Goal: Navigation & Orientation: Find specific page/section

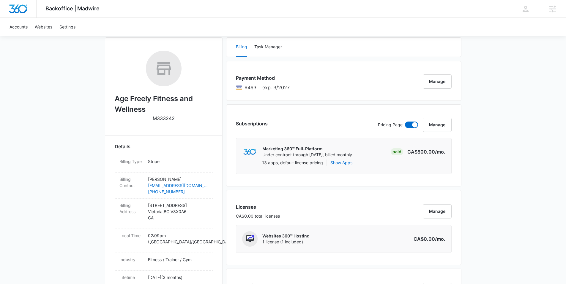
scroll to position [7, 0]
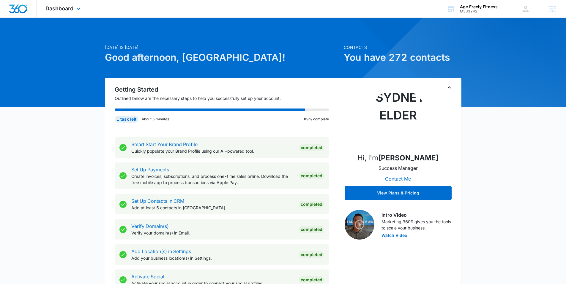
click at [72, 12] on div "Dashboard Apps Reputation Websites Forms CRM Email Social Shop Content Ads Inte…" at bounding box center [64, 9] width 54 height 18
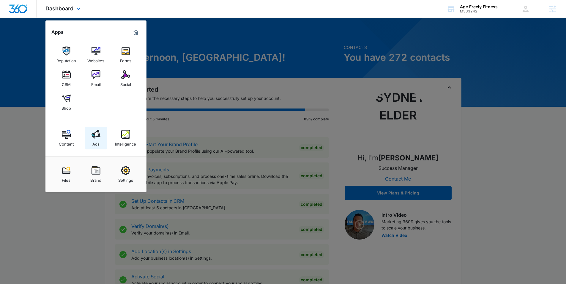
click at [94, 138] on img at bounding box center [95, 134] width 9 height 9
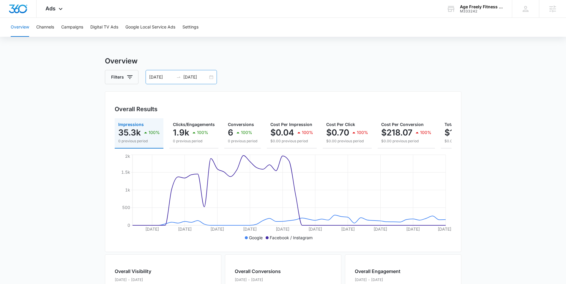
click at [210, 75] on div "08/01/2025 09/18/2025" at bounding box center [180, 77] width 71 height 14
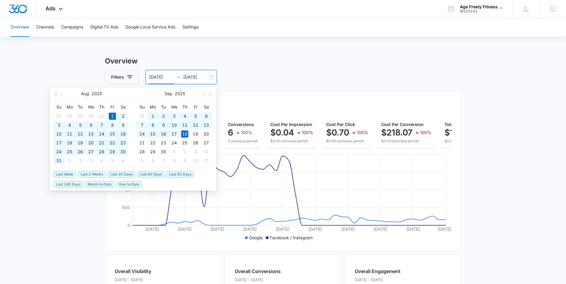
click at [121, 171] on li "Last 30 Days" at bounding box center [122, 174] width 29 height 10
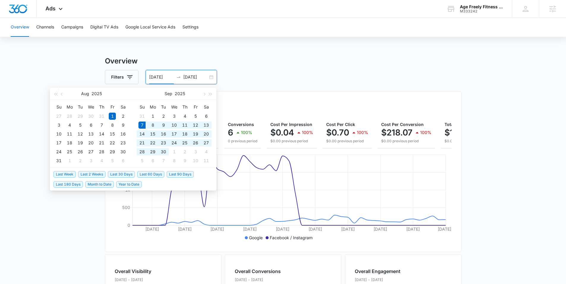
click at [120, 175] on span "Last 30 Days" at bounding box center [121, 174] width 27 height 7
type input "09/07/2025"
type input "10/07/2025"
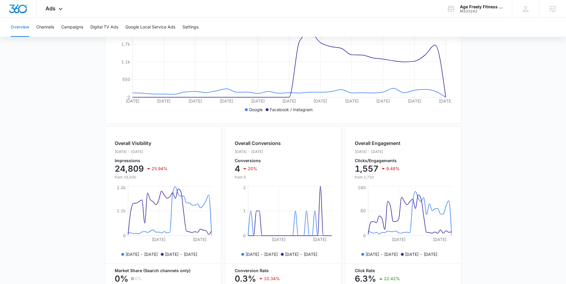
scroll to position [108, 0]
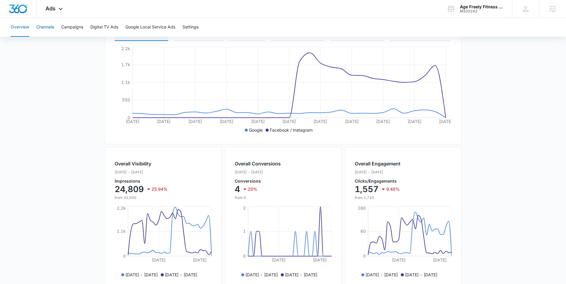
click at [49, 23] on button "Channels" at bounding box center [45, 27] width 18 height 19
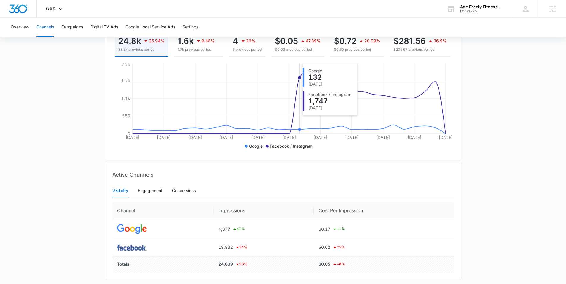
scroll to position [113, 0]
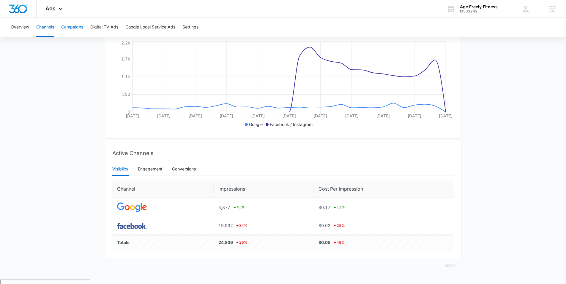
click at [77, 25] on button "Campaigns" at bounding box center [72, 27] width 22 height 19
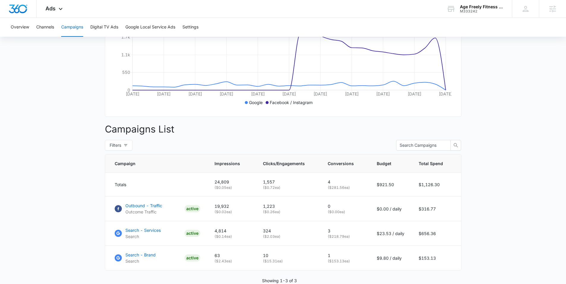
scroll to position [168, 0]
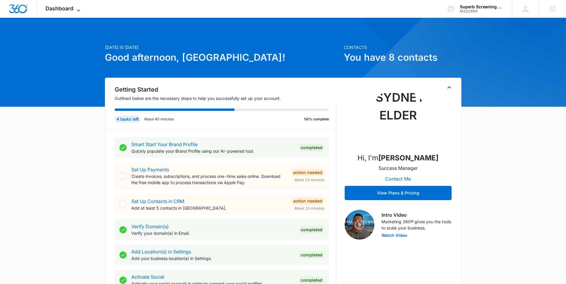
click at [77, 10] on icon at bounding box center [78, 10] width 7 height 7
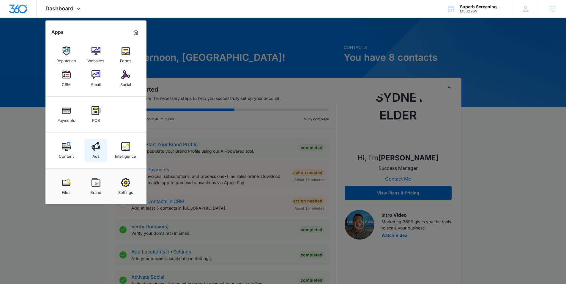
click at [99, 151] on img at bounding box center [95, 146] width 9 height 9
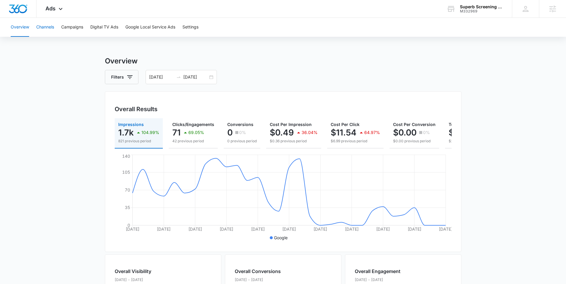
click at [50, 26] on button "Channels" at bounding box center [45, 27] width 18 height 19
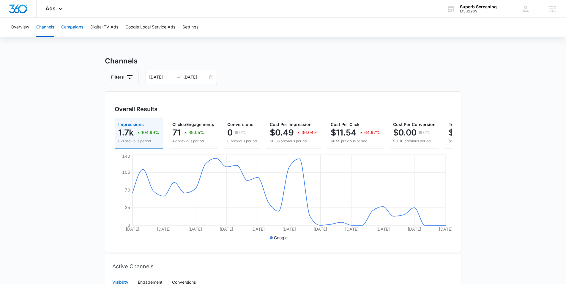
click at [77, 26] on button "Campaigns" at bounding box center [72, 27] width 22 height 19
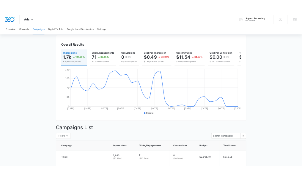
scroll to position [49, 0]
